Goal: Task Accomplishment & Management: Manage account settings

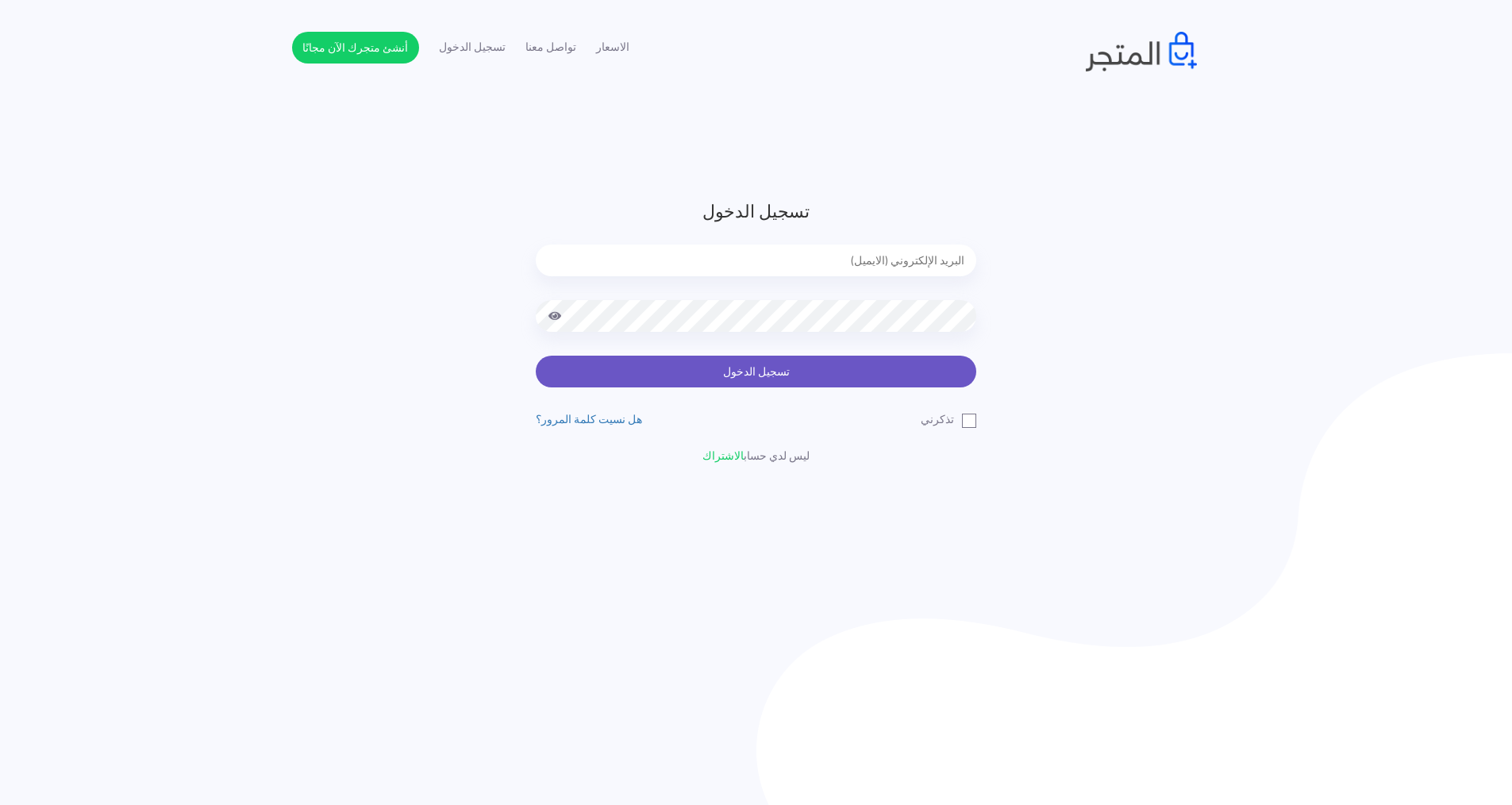
type input "[EMAIL_ADDRESS][DOMAIN_NAME]"
click at [730, 367] on button "تسجيل الدخول" at bounding box center [756, 371] width 441 height 32
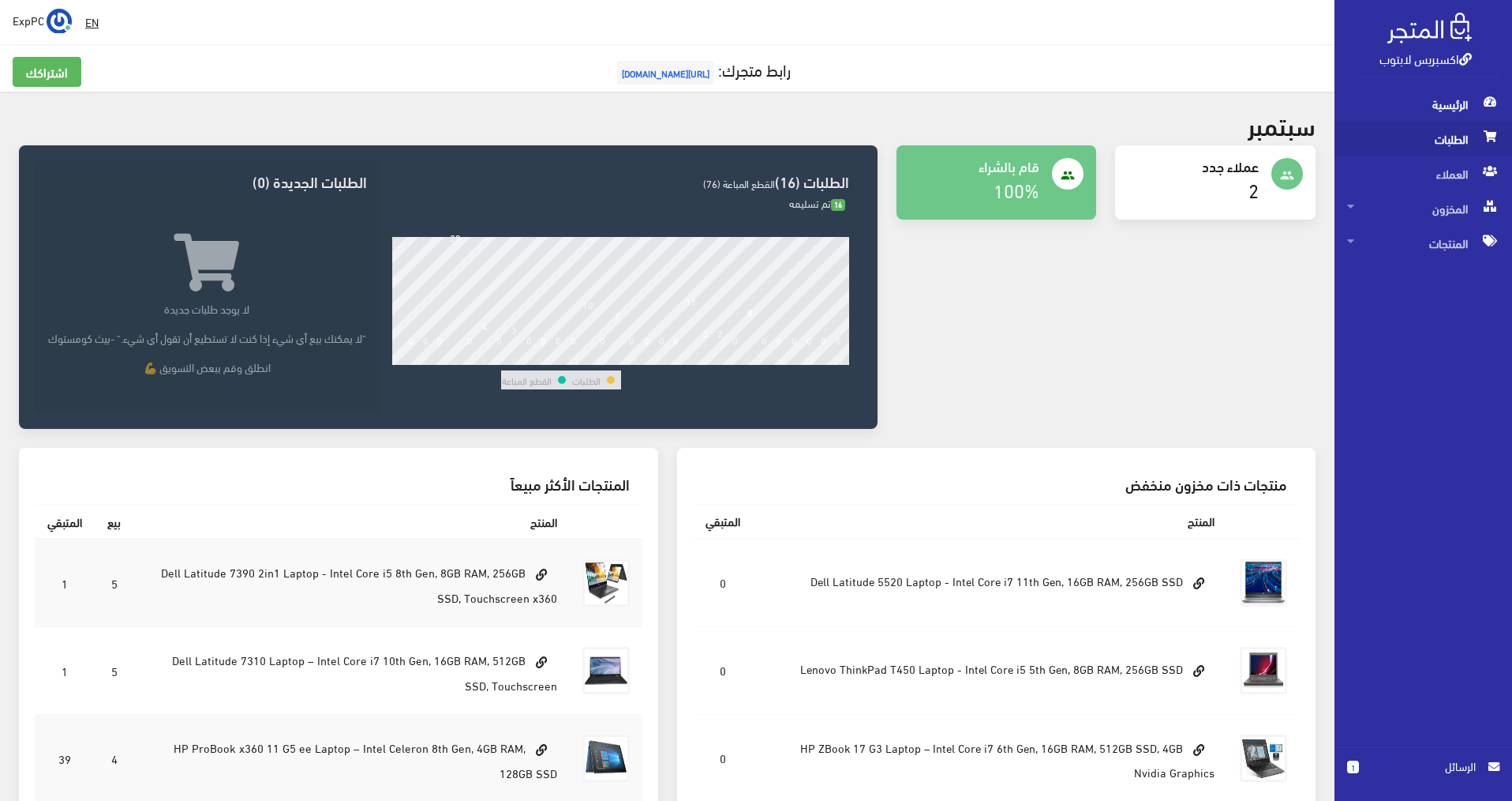
click at [1409, 138] on span "الطلبات" at bounding box center [1422, 139] width 152 height 35
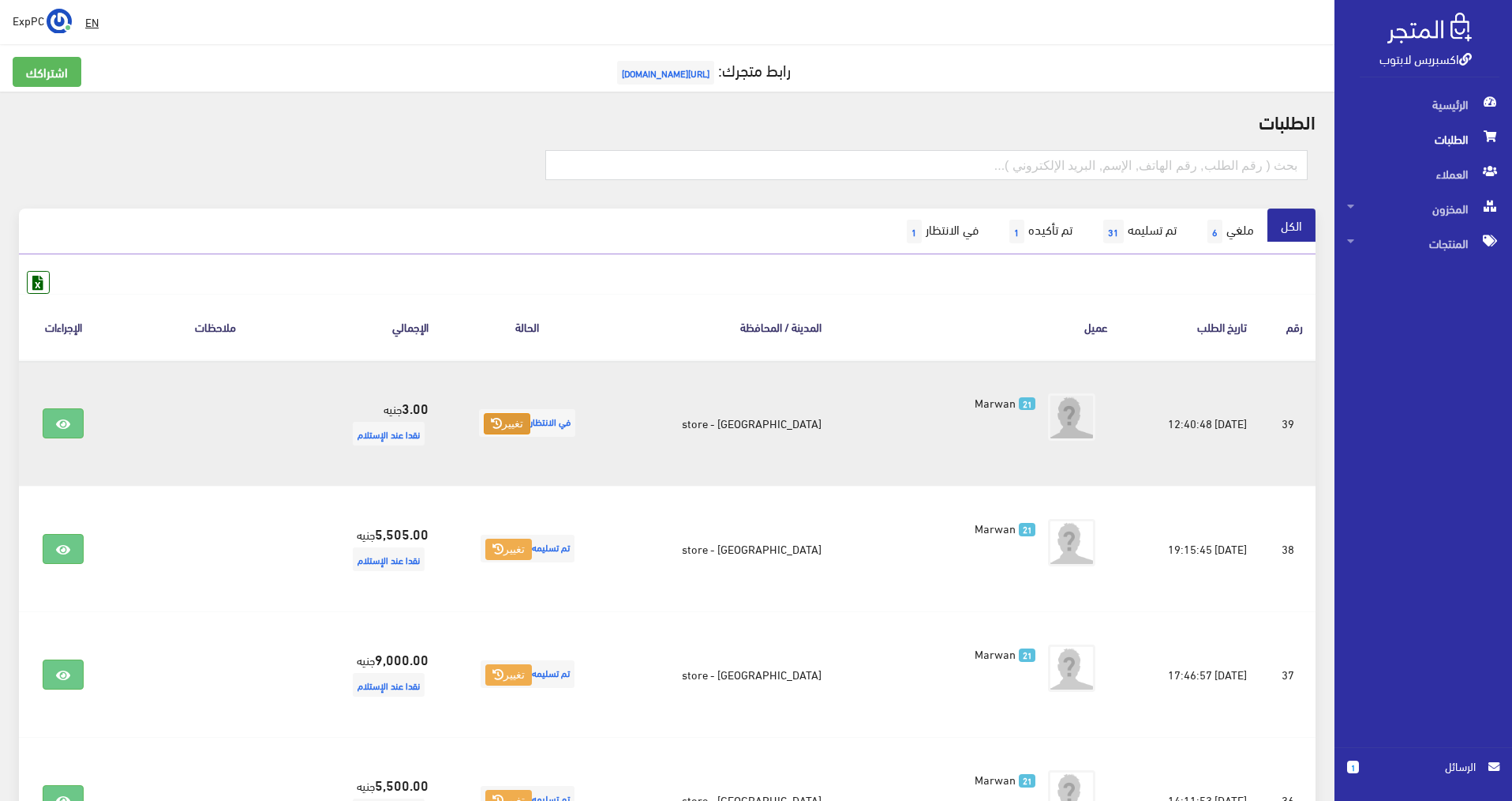
click at [530, 426] on button "تغيير" at bounding box center [507, 424] width 47 height 22
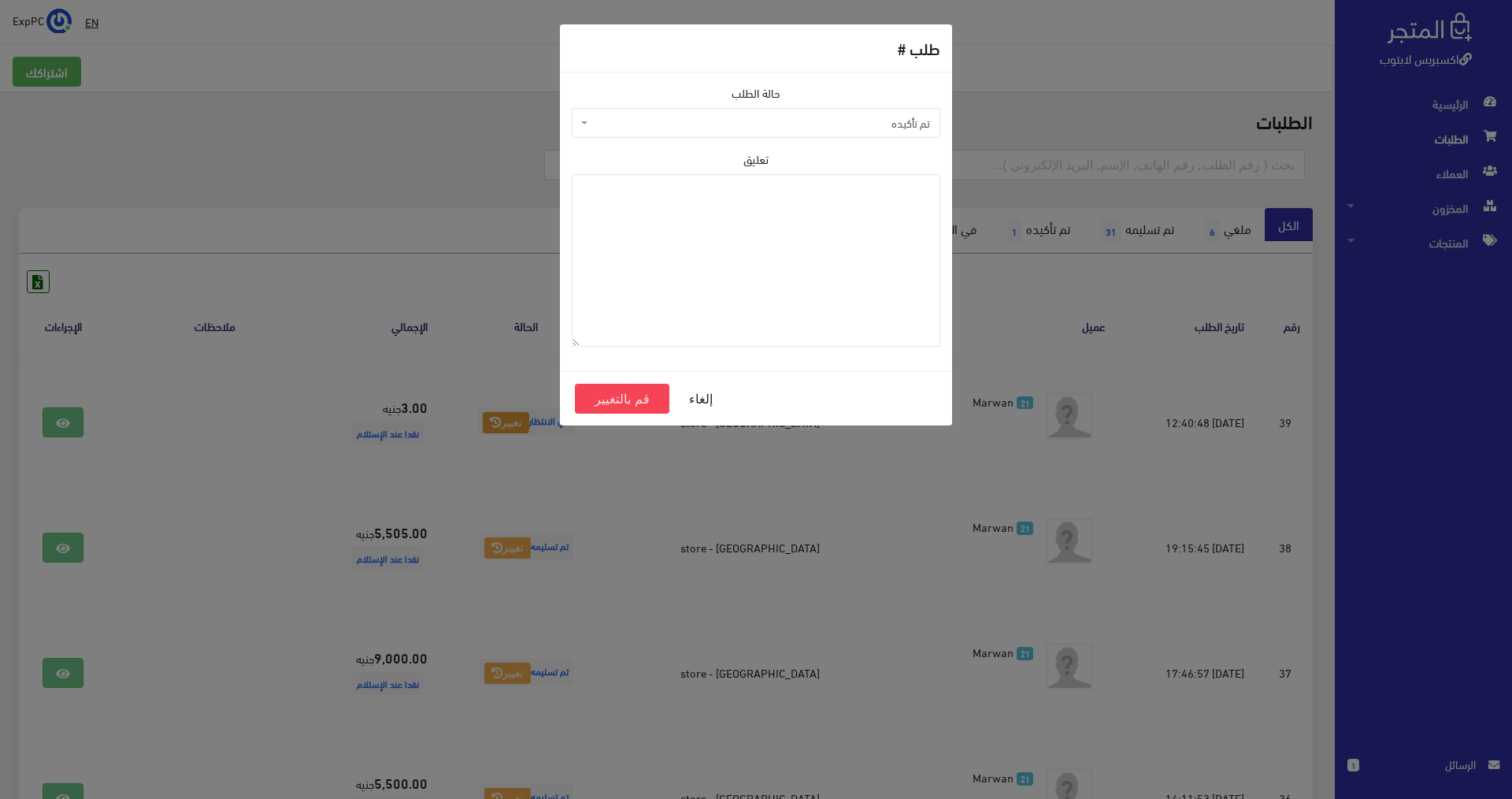
click at [808, 130] on span "تم تأكيده" at bounding box center [760, 123] width 338 height 16
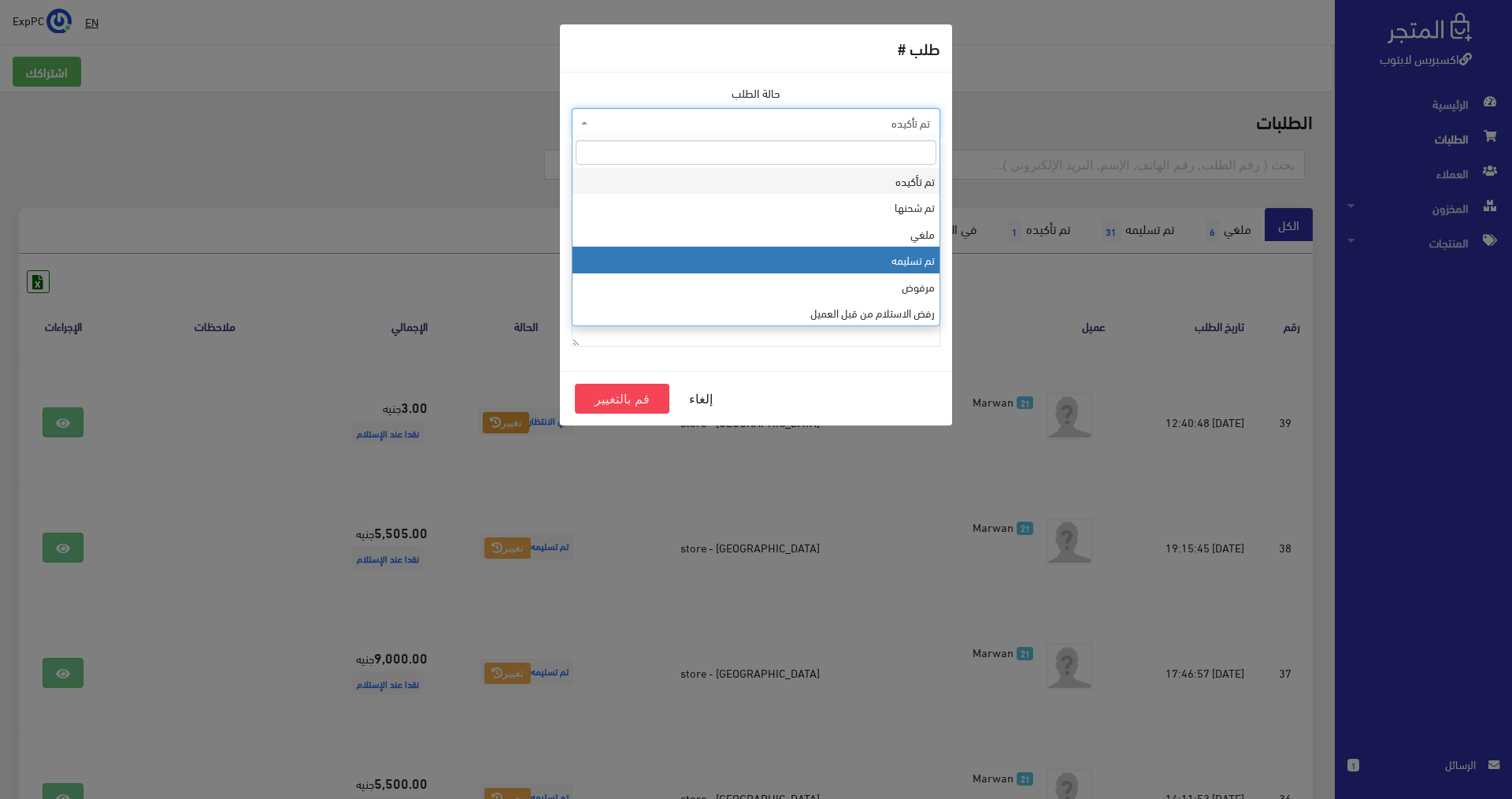
select select "4"
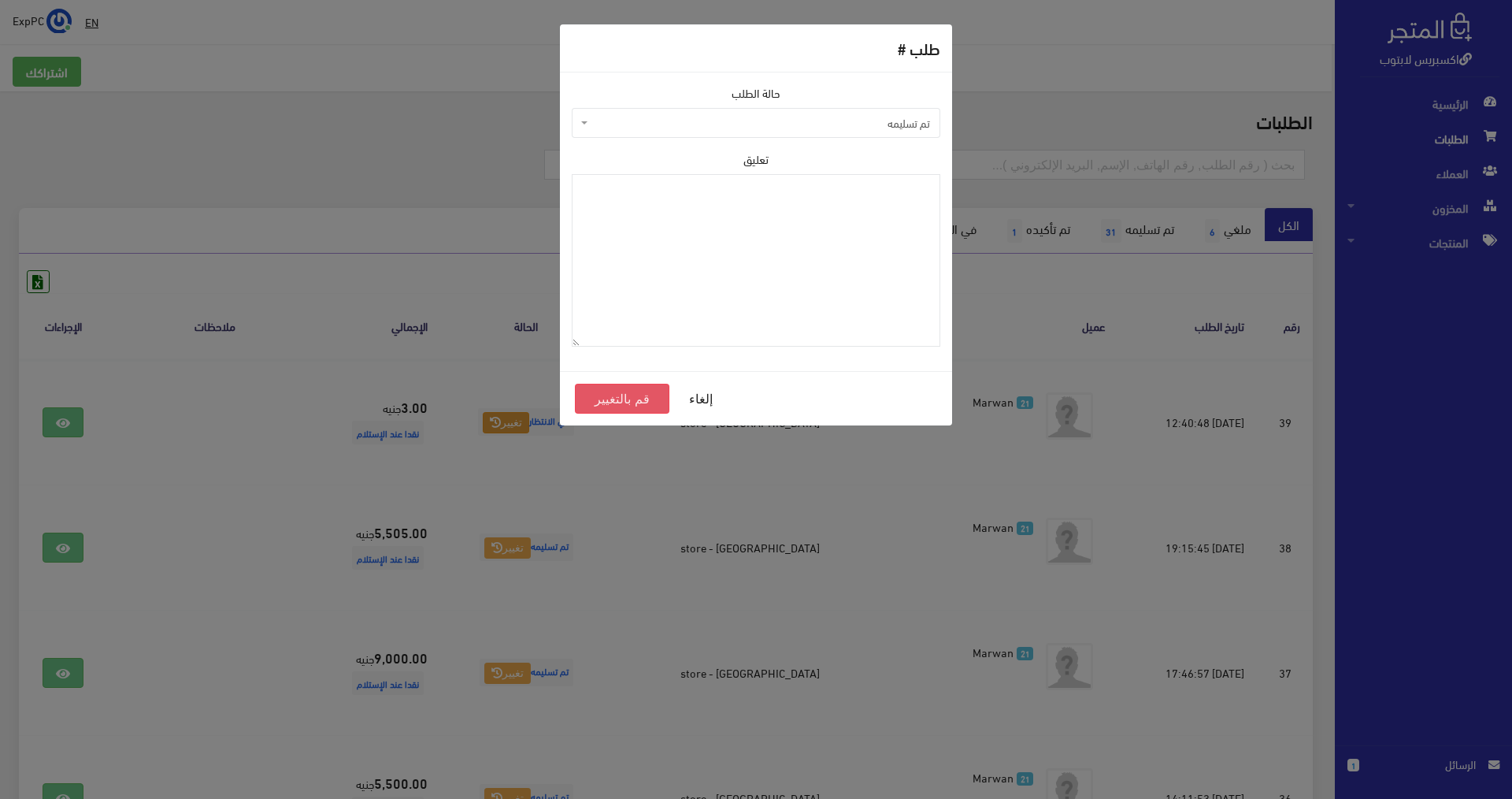
click at [609, 395] on button "قم بالتغيير" at bounding box center [621, 398] width 94 height 30
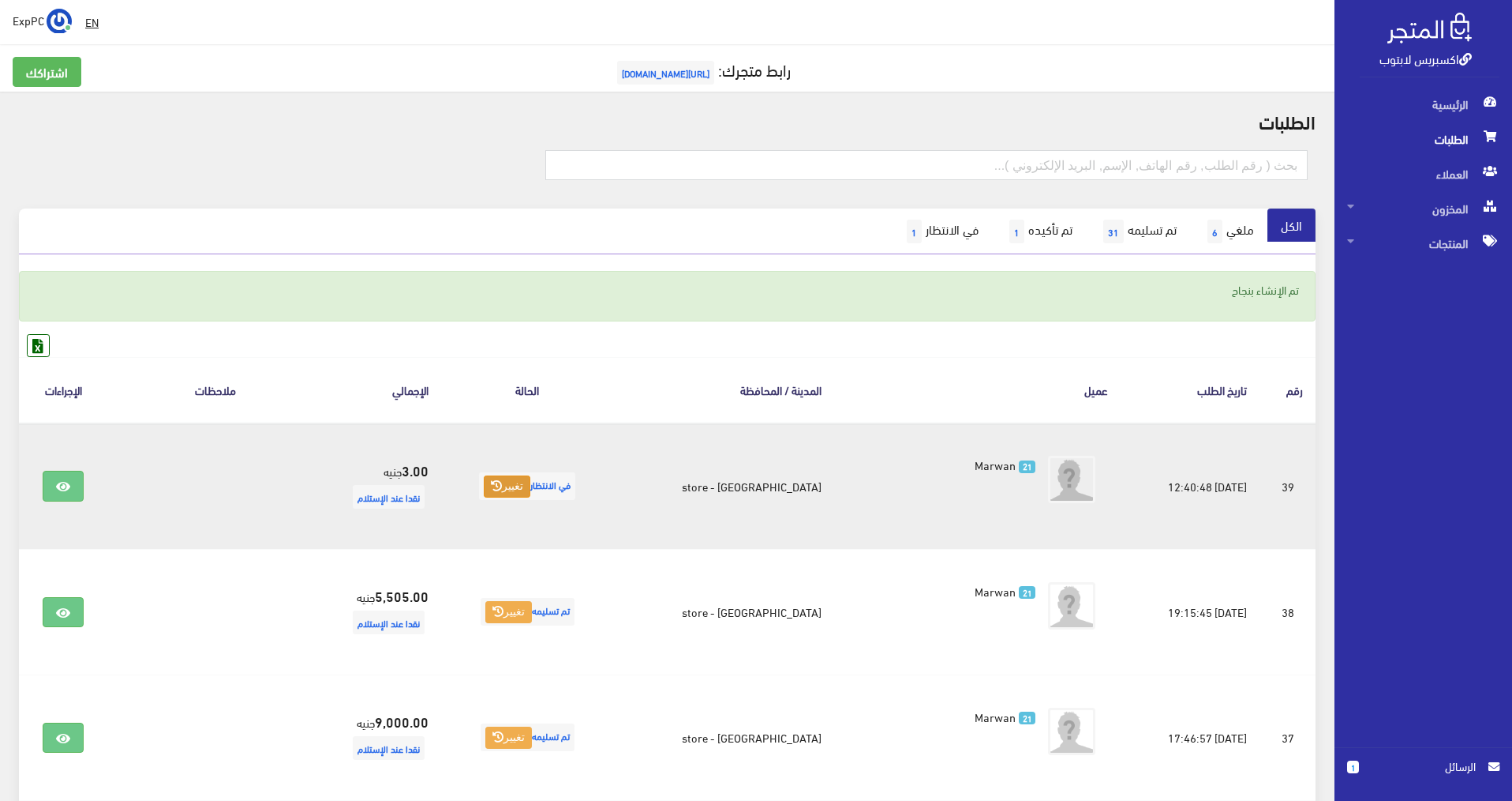
click at [530, 485] on button "تغيير" at bounding box center [507, 486] width 47 height 22
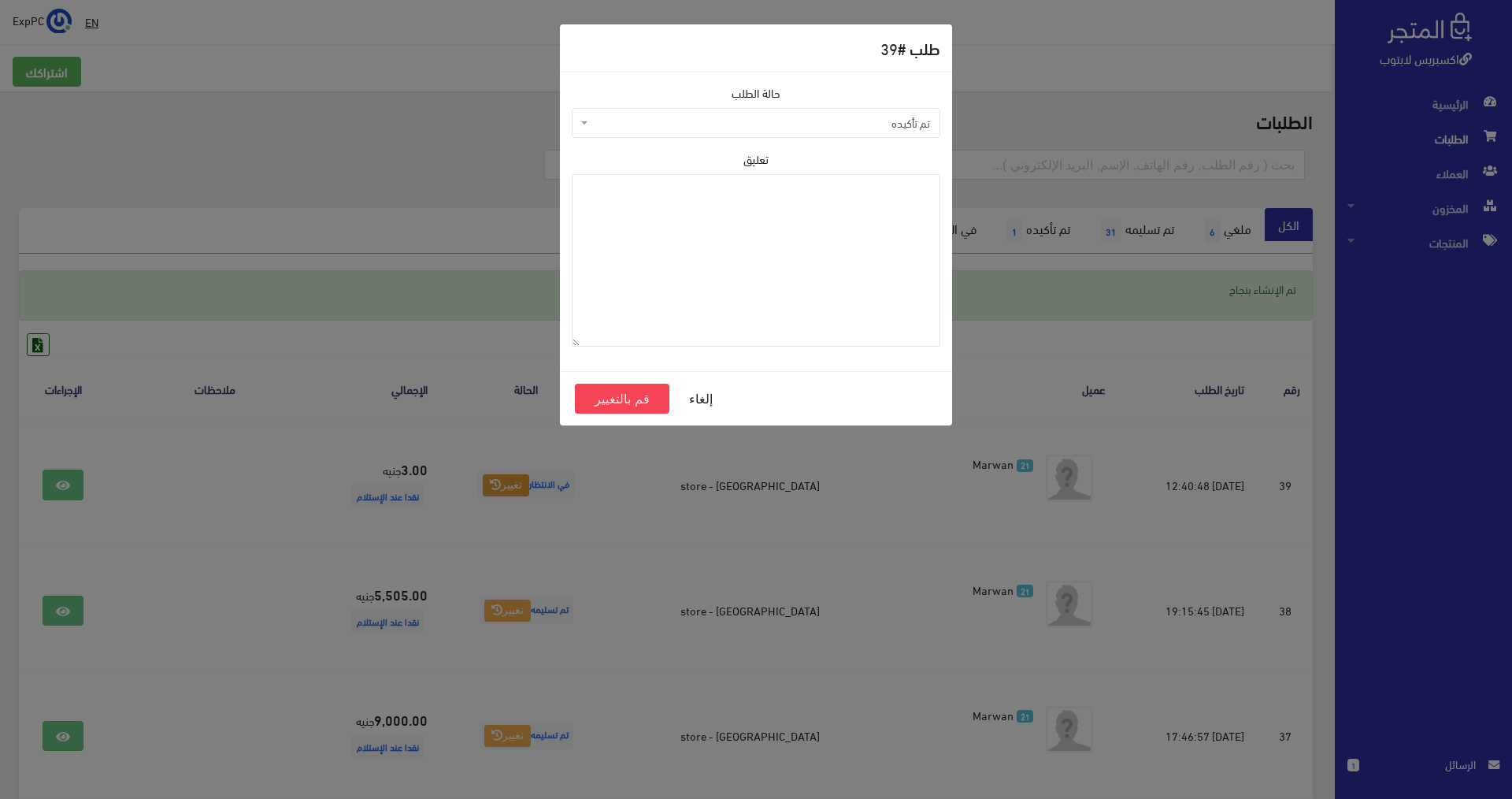
click at [845, 120] on span "تم تأكيده" at bounding box center [760, 123] width 338 height 16
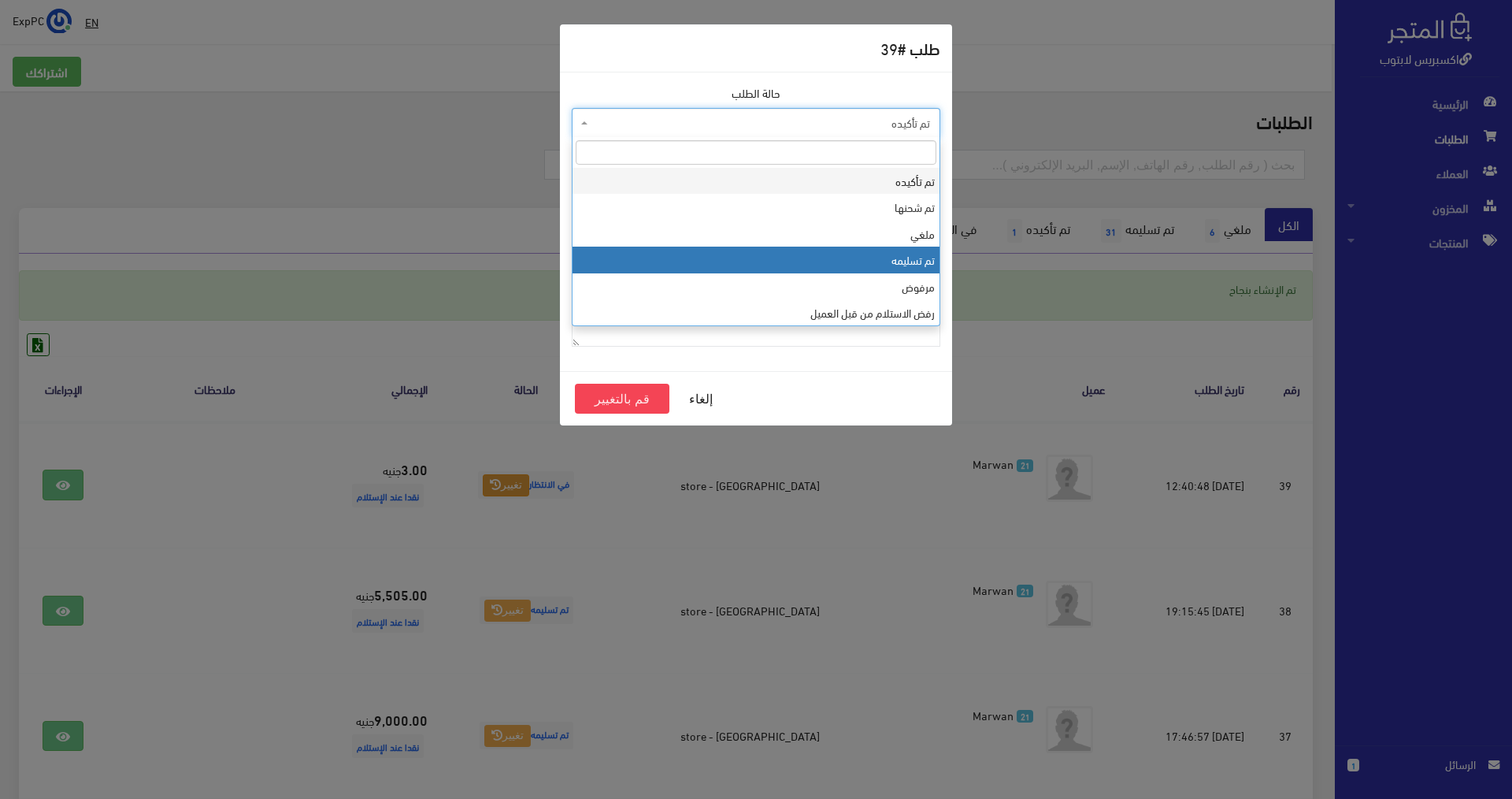
select select "4"
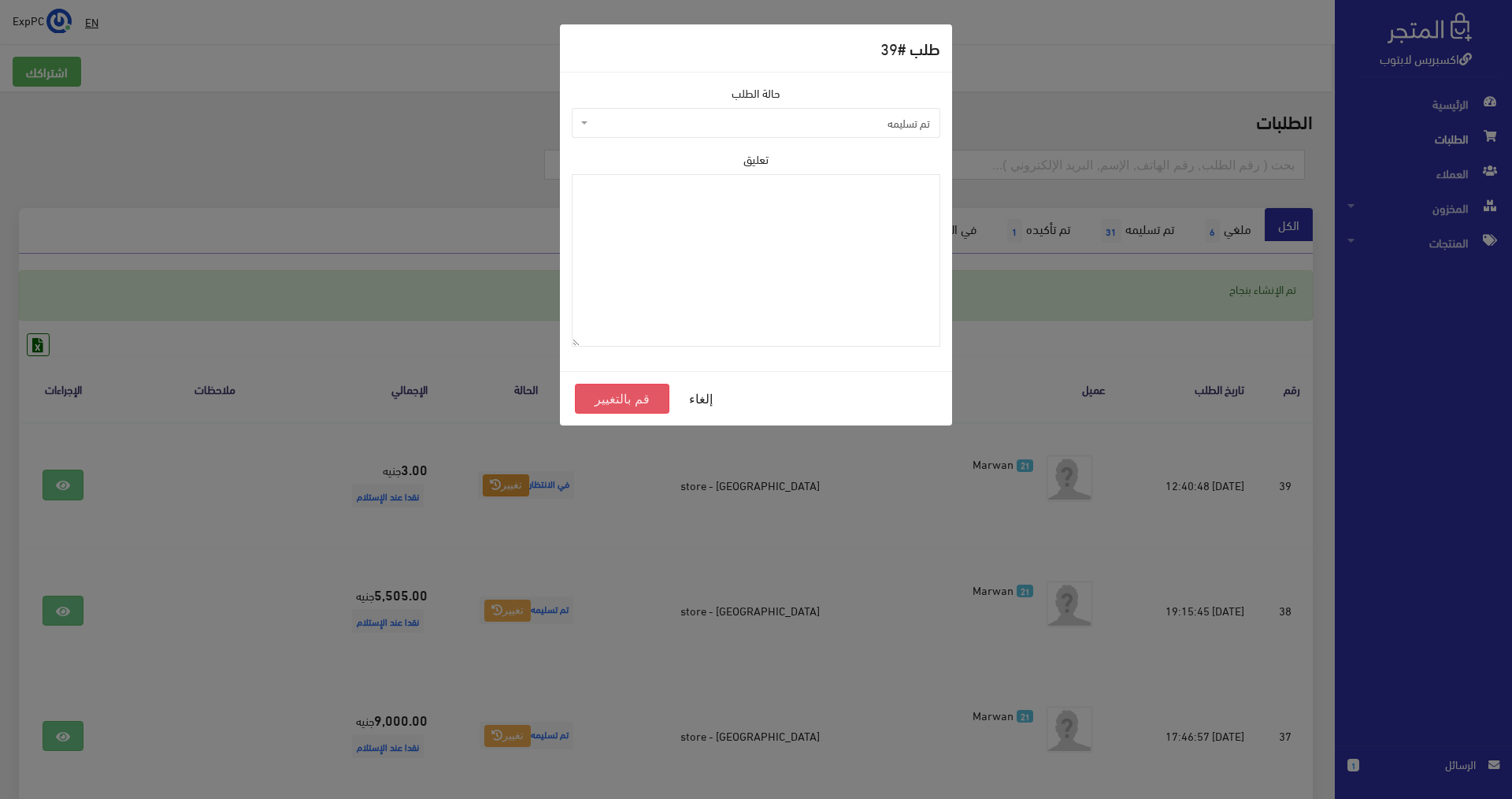
click at [633, 391] on button "قم بالتغيير" at bounding box center [621, 398] width 94 height 30
click at [634, 399] on button "قم بالتغيير" at bounding box center [621, 398] width 94 height 30
